Goal: Find specific page/section: Find specific page/section

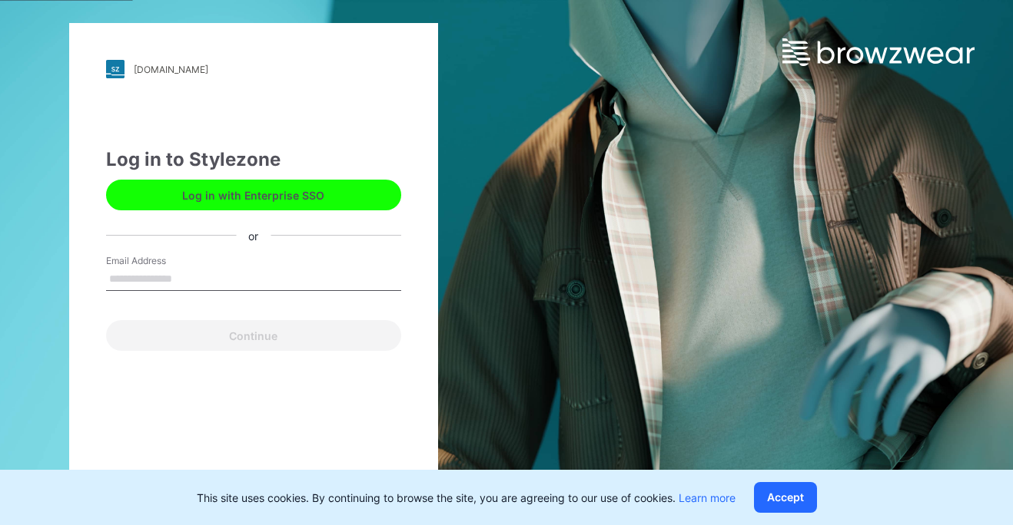
type input "**********"
click at [253, 336] on button "Continue" at bounding box center [253, 335] width 295 height 31
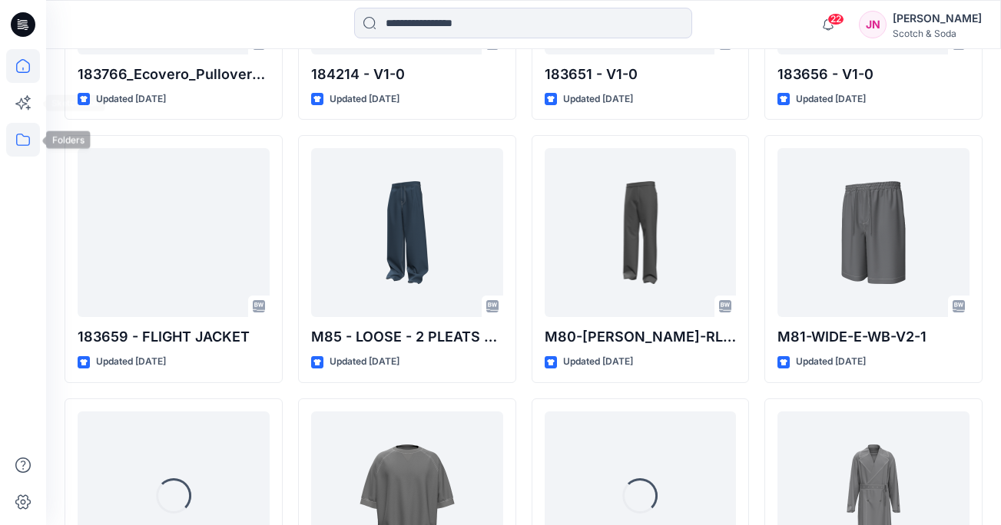
scroll to position [2399, 0]
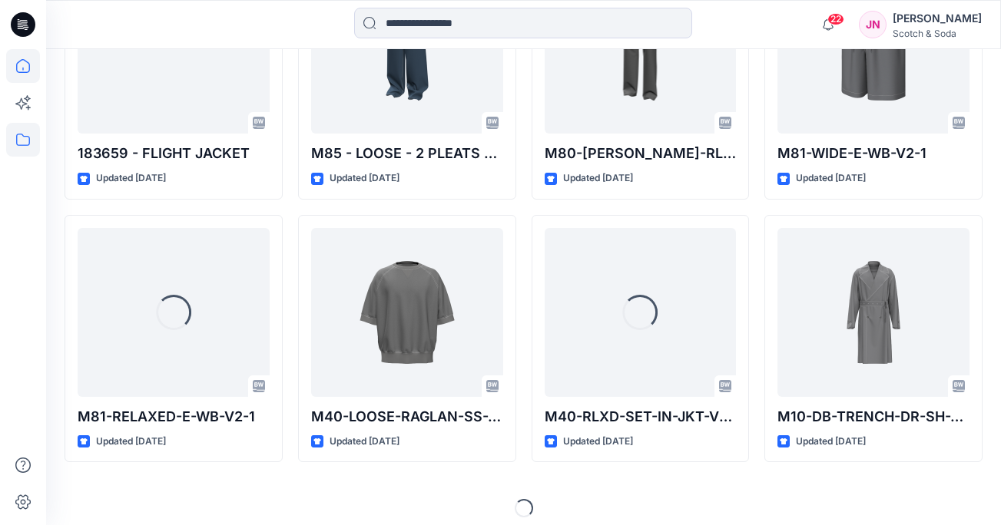
click at [24, 142] on icon at bounding box center [23, 140] width 34 height 34
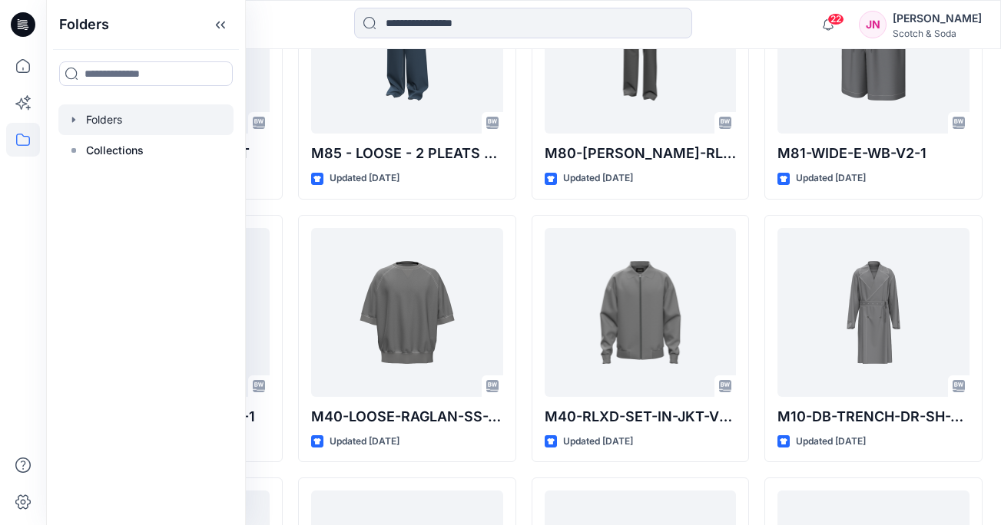
click at [114, 118] on div at bounding box center [145, 119] width 175 height 31
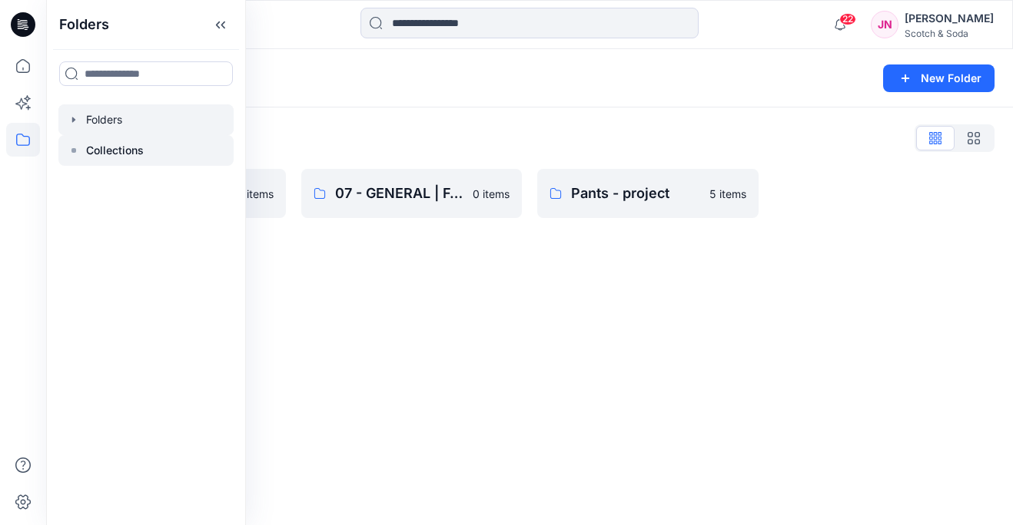
click at [102, 154] on p "Collections" at bounding box center [115, 150] width 58 height 18
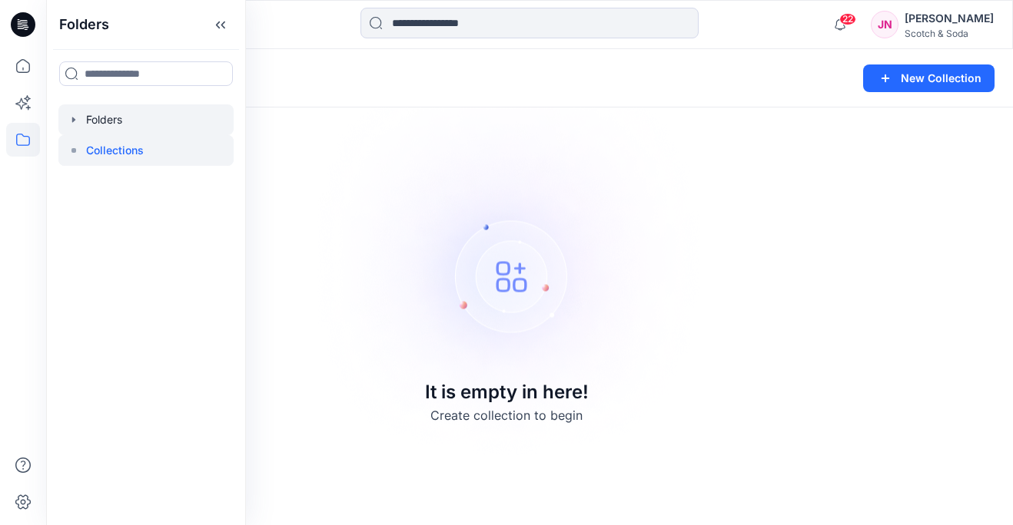
click at [96, 123] on div at bounding box center [145, 119] width 175 height 31
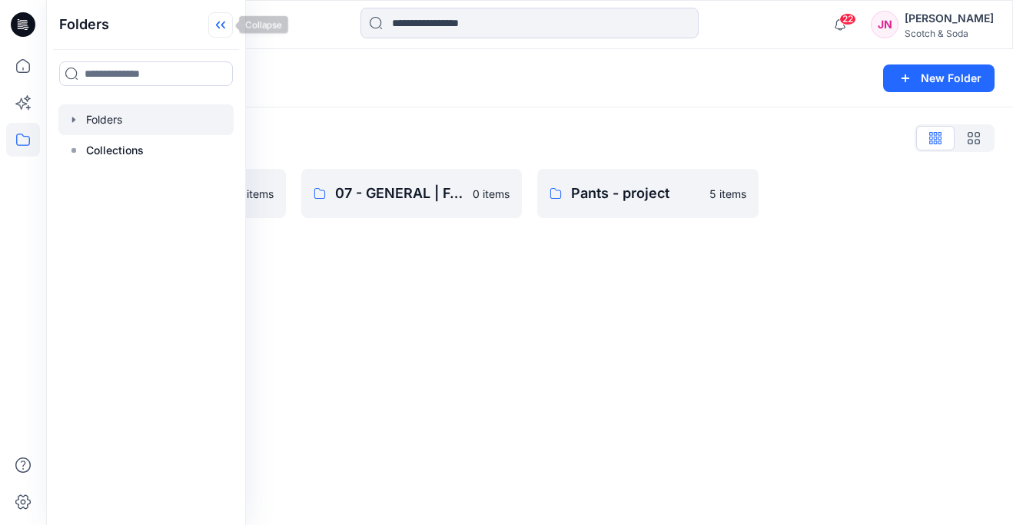
click at [215, 18] on icon at bounding box center [220, 24] width 25 height 25
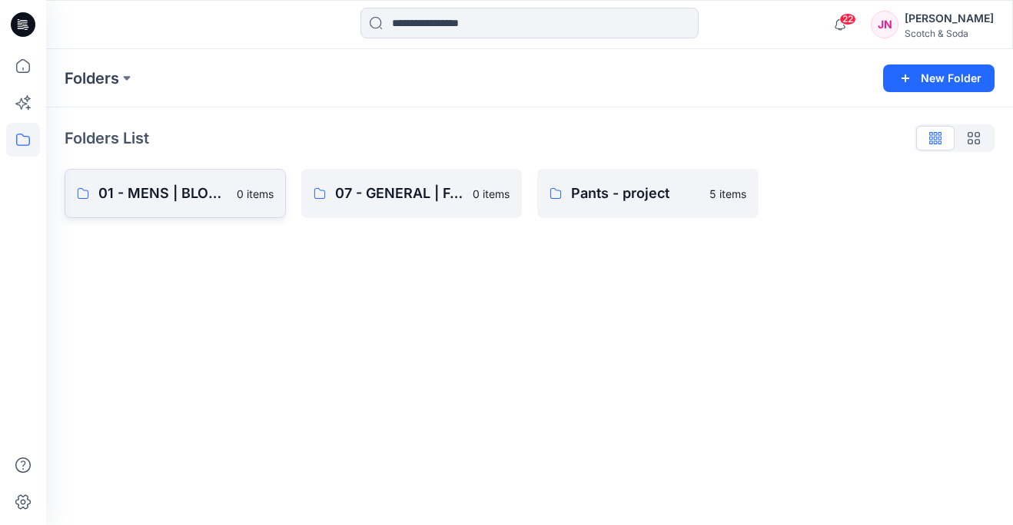
click at [173, 201] on p "01 - MENS | BLOCK LIBRARY" at bounding box center [162, 194] width 129 height 22
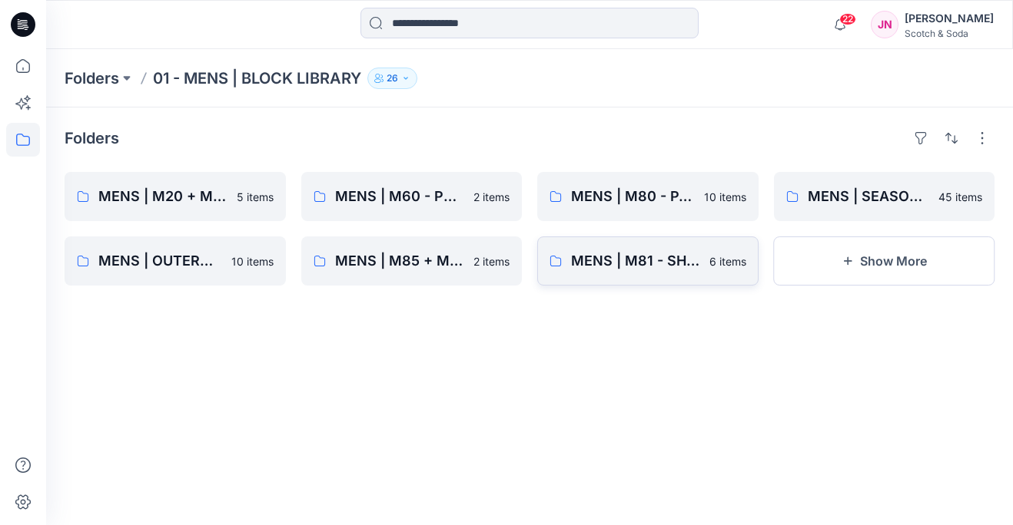
click at [725, 270] on link "MENS | M81 - SHORTS 6 items" at bounding box center [647, 261] width 221 height 49
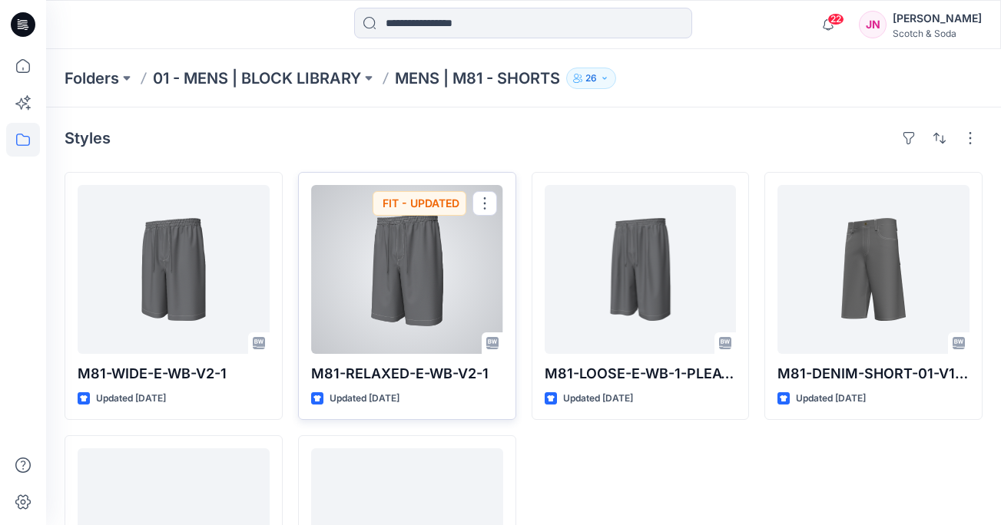
scroll to position [7, 0]
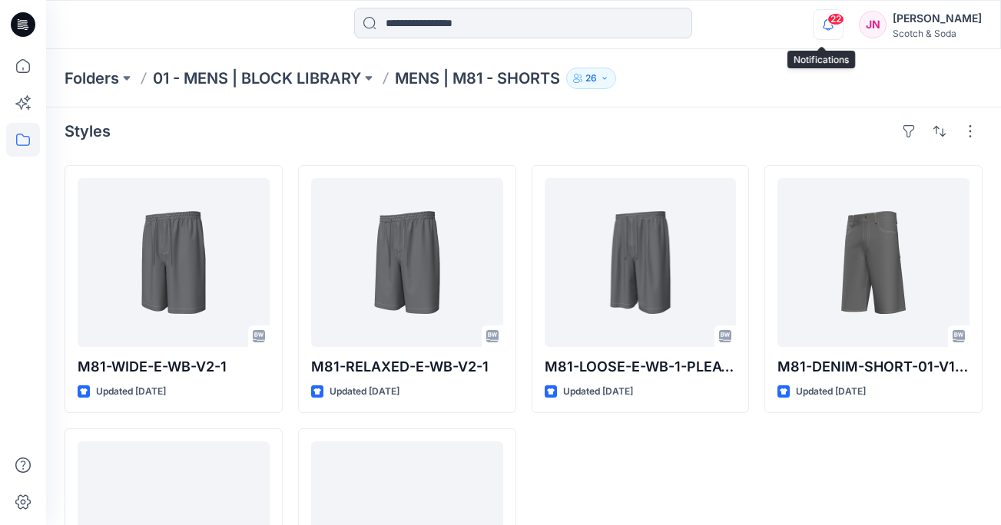
click at [822, 25] on icon "button" at bounding box center [828, 24] width 29 height 31
